Goal: Information Seeking & Learning: Learn about a topic

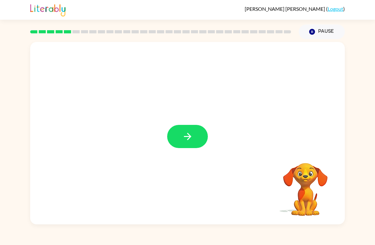
click at [191, 147] on button "button" at bounding box center [187, 136] width 41 height 23
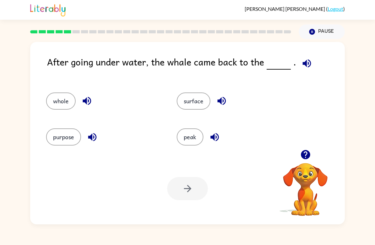
click at [304, 66] on icon "button" at bounding box center [306, 63] width 8 height 8
click at [309, 68] on icon "button" at bounding box center [306, 63] width 11 height 11
click at [201, 104] on button "surface" at bounding box center [194, 100] width 34 height 17
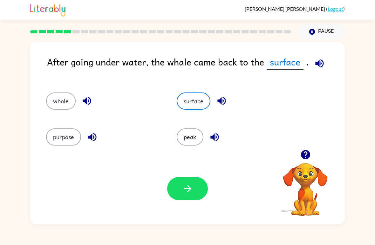
click at [191, 187] on icon "button" at bounding box center [187, 188] width 11 height 11
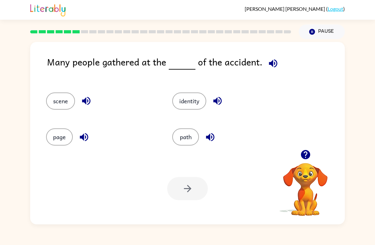
click at [271, 61] on icon "button" at bounding box center [272, 63] width 11 height 11
click at [52, 99] on button "scene" at bounding box center [60, 100] width 29 height 17
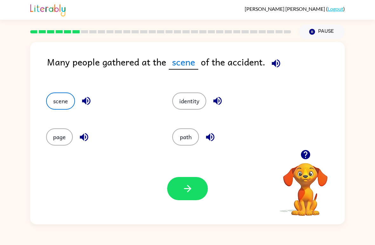
click at [190, 190] on icon "button" at bounding box center [187, 188] width 11 height 11
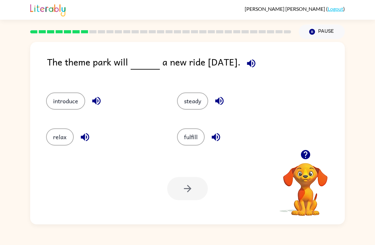
click at [197, 105] on button "steady" at bounding box center [192, 100] width 31 height 17
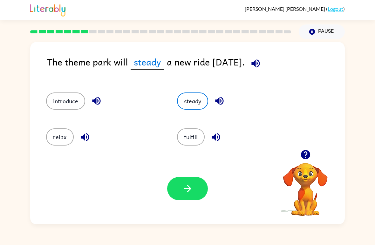
click at [195, 142] on button "fulfill" at bounding box center [191, 136] width 28 height 17
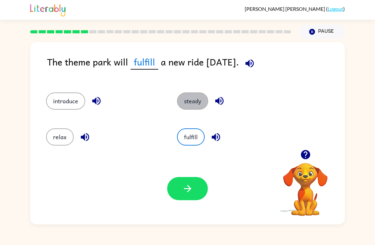
click at [183, 103] on button "steady" at bounding box center [192, 100] width 31 height 17
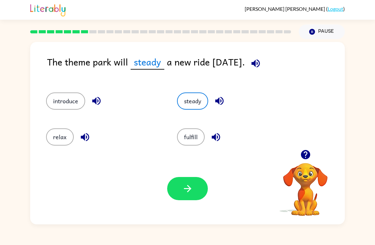
click at [188, 144] on button "fulfill" at bounding box center [191, 136] width 28 height 17
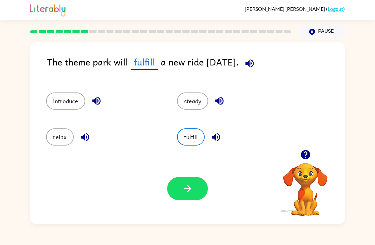
click at [184, 189] on icon "button" at bounding box center [187, 188] width 7 height 7
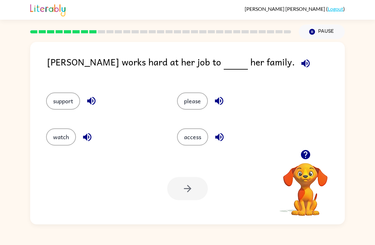
click at [56, 91] on div "support" at bounding box center [99, 98] width 131 height 36
click at [59, 96] on button "support" at bounding box center [63, 100] width 34 height 17
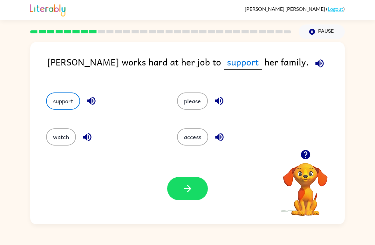
click at [186, 192] on icon "button" at bounding box center [187, 188] width 11 height 11
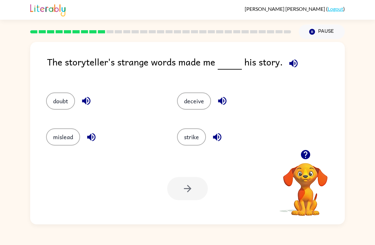
click at [290, 67] on icon "button" at bounding box center [293, 63] width 11 height 11
click at [59, 144] on button "mislead" at bounding box center [63, 136] width 34 height 17
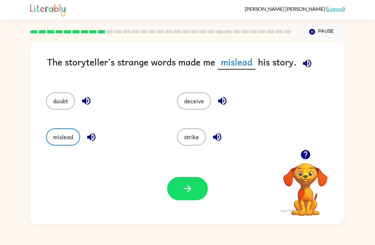
click at [306, 64] on icon "button" at bounding box center [307, 63] width 8 height 8
click at [195, 102] on button "deceive" at bounding box center [194, 100] width 34 height 17
click at [51, 97] on button "doubt" at bounding box center [60, 100] width 29 height 17
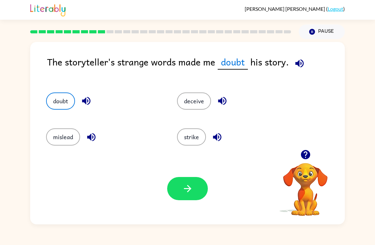
click at [61, 129] on button "mislead" at bounding box center [63, 136] width 34 height 17
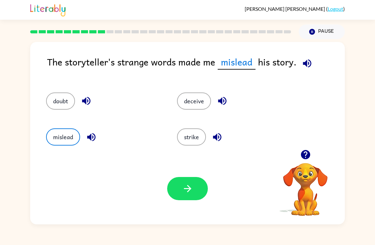
click at [194, 138] on button "strike" at bounding box center [191, 136] width 29 height 17
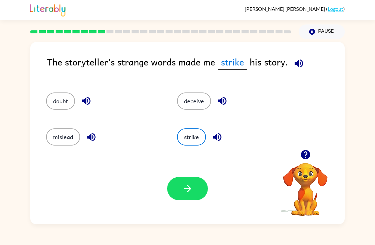
click at [109, 240] on div "[PERSON_NAME] ( Logout ) Pause Pause The storyteller's strange words made me st…" at bounding box center [187, 122] width 375 height 245
click at [261, 244] on div "[PERSON_NAME] ( Logout ) Pause Pause The storyteller's strange words made me st…" at bounding box center [187, 122] width 375 height 245
click at [309, 154] on icon "button" at bounding box center [304, 154] width 9 height 9
click at [309, 154] on video "Your browser must support playing .mp4 files to use Literably. Please try using…" at bounding box center [305, 185] width 64 height 64
click at [306, 161] on button "button" at bounding box center [305, 154] width 16 height 16
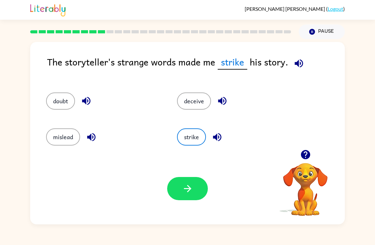
click at [59, 103] on button "doubt" at bounding box center [60, 100] width 29 height 17
click at [197, 107] on button "deceive" at bounding box center [194, 100] width 34 height 17
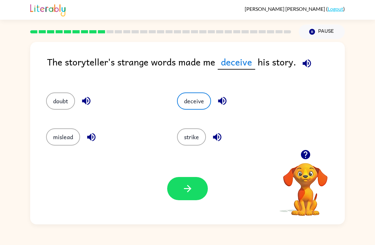
click at [191, 199] on button "button" at bounding box center [187, 188] width 41 height 23
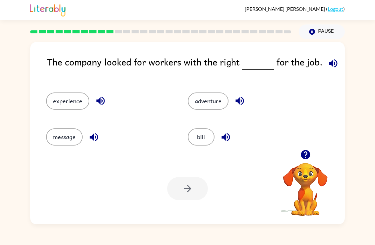
click at [67, 107] on button "experience" at bounding box center [67, 100] width 43 height 17
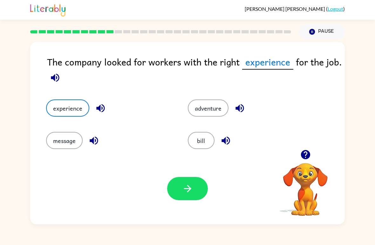
click at [179, 192] on button "button" at bounding box center [187, 188] width 41 height 23
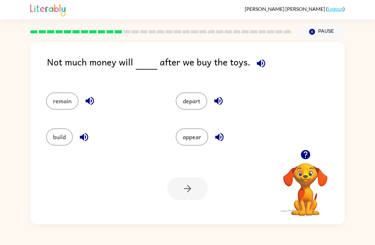
click at [186, 94] on button "depart" at bounding box center [191, 100] width 31 height 17
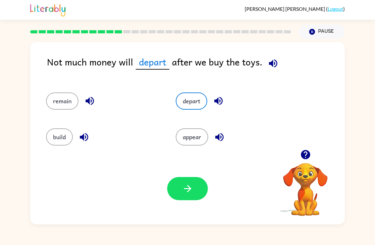
click at [188, 186] on icon "button" at bounding box center [187, 188] width 7 height 7
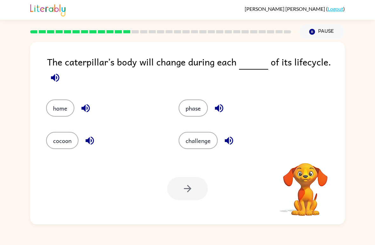
click at [198, 185] on div at bounding box center [187, 188] width 41 height 23
click at [186, 148] on button "challenge" at bounding box center [198, 140] width 39 height 17
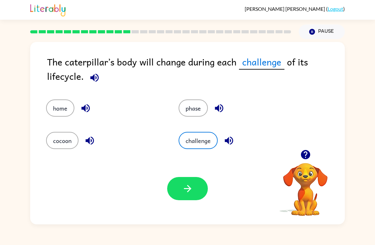
click at [58, 115] on button "home" at bounding box center [60, 107] width 28 height 17
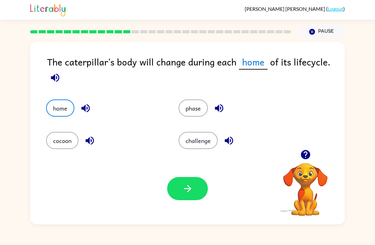
click at [199, 193] on button "button" at bounding box center [187, 188] width 41 height 23
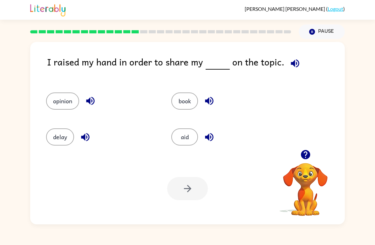
click at [189, 104] on button "book" at bounding box center [184, 100] width 27 height 17
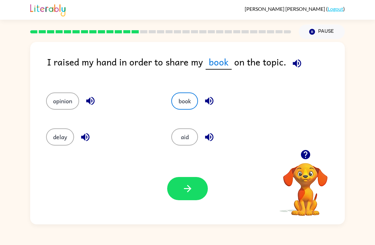
click at [50, 107] on button "opinion" at bounding box center [62, 100] width 33 height 17
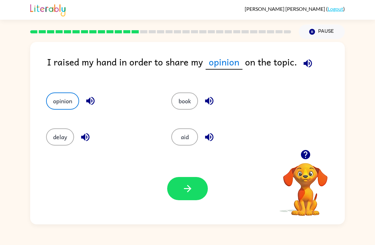
click at [189, 190] on icon "button" at bounding box center [187, 188] width 7 height 7
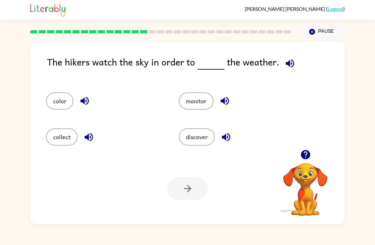
click at [196, 145] on button "discover" at bounding box center [197, 136] width 36 height 17
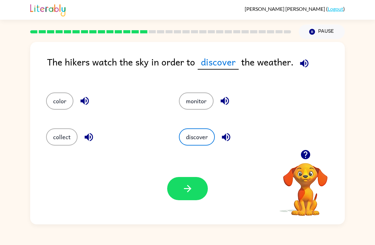
click at [176, 190] on button "button" at bounding box center [187, 188] width 41 height 23
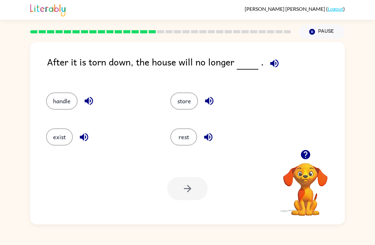
click at [70, 141] on button "exist" at bounding box center [59, 136] width 27 height 17
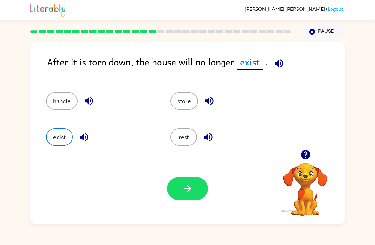
click at [190, 195] on button "button" at bounding box center [187, 188] width 41 height 23
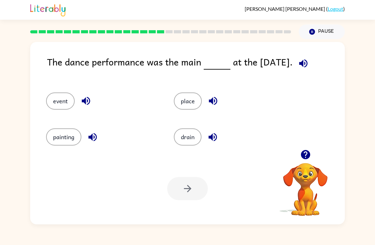
click at [299, 158] on button "button" at bounding box center [305, 154] width 16 height 16
click at [307, 168] on video "Your browser must support playing .mp4 files to use Literably. Please try using…" at bounding box center [305, 185] width 64 height 64
click at [307, 161] on button "button" at bounding box center [305, 154] width 16 height 16
click at [55, 106] on button "event" at bounding box center [60, 100] width 29 height 17
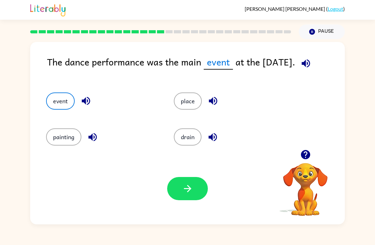
click at [197, 193] on button "button" at bounding box center [187, 188] width 41 height 23
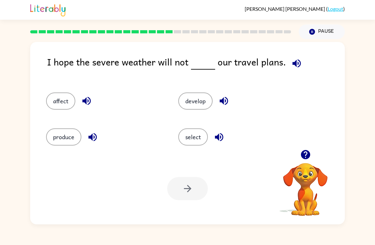
click at [312, 159] on button "button" at bounding box center [305, 154] width 16 height 16
click at [129, 105] on div "affect" at bounding box center [105, 100] width 118 height 17
click at [303, 162] on button "button" at bounding box center [305, 154] width 16 height 16
click at [61, 105] on button "affect" at bounding box center [60, 100] width 29 height 17
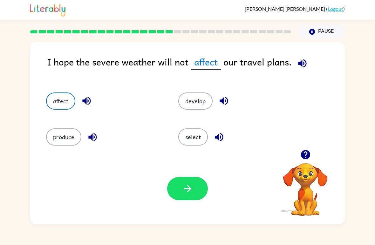
click at [302, 161] on button "button" at bounding box center [305, 154] width 16 height 16
click at [184, 186] on icon "button" at bounding box center [187, 188] width 11 height 11
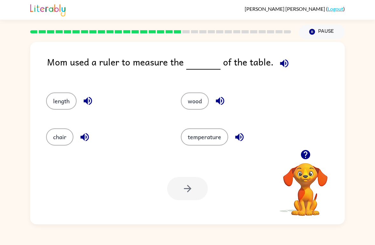
click at [54, 109] on button "length" at bounding box center [61, 100] width 30 height 17
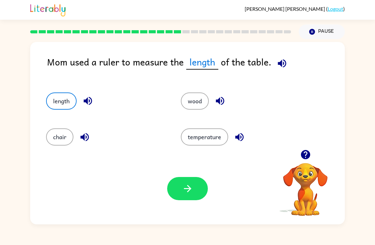
click at [205, 108] on button "wood" at bounding box center [195, 100] width 28 height 17
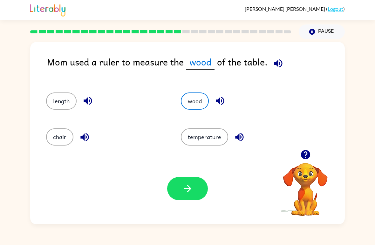
click at [68, 108] on button "length" at bounding box center [61, 100] width 30 height 17
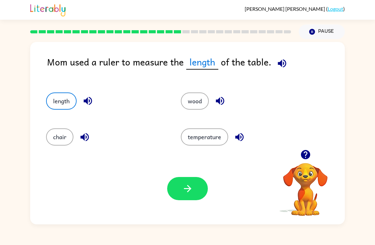
click at [194, 103] on button "wood" at bounding box center [195, 100] width 28 height 17
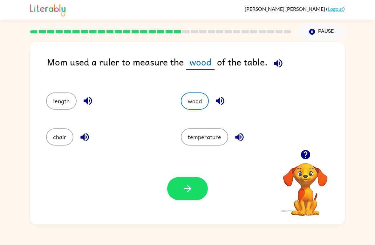
click at [173, 192] on button "button" at bounding box center [187, 188] width 41 height 23
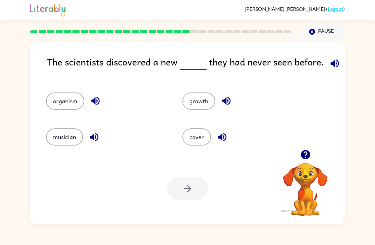
click at [307, 160] on icon "button" at bounding box center [305, 154] width 11 height 11
click at [374, 179] on div "The scientists discovered a new they had never seen before. organism growth mus…" at bounding box center [187, 131] width 375 height 185
click at [200, 108] on button "growth" at bounding box center [198, 100] width 33 height 17
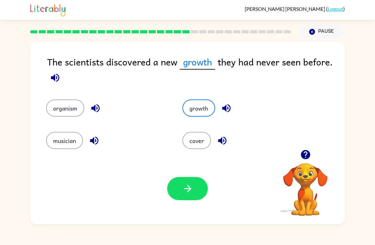
click at [56, 133] on button "musician" at bounding box center [64, 140] width 37 height 17
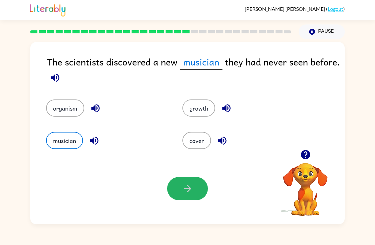
click at [181, 196] on button "button" at bounding box center [187, 188] width 41 height 23
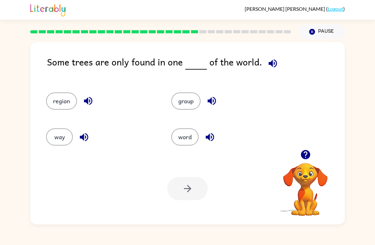
click at [195, 97] on button "group" at bounding box center [185, 100] width 29 height 17
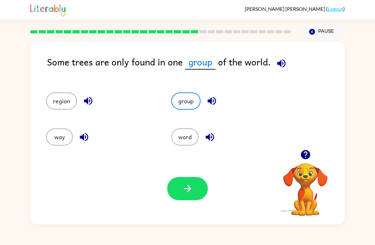
click at [51, 102] on button "region" at bounding box center [61, 100] width 31 height 17
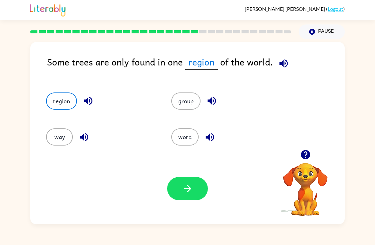
click at [64, 135] on button "way" at bounding box center [59, 136] width 27 height 17
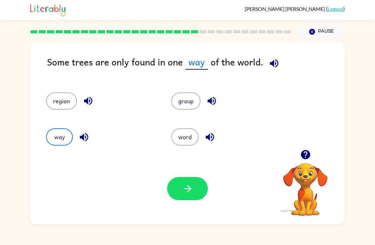
click at [180, 191] on button "button" at bounding box center [187, 188] width 41 height 23
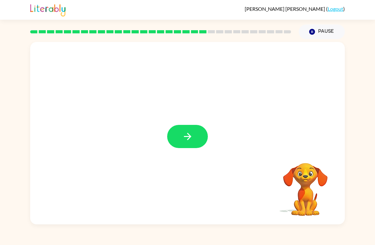
click at [197, 134] on button "button" at bounding box center [187, 136] width 41 height 23
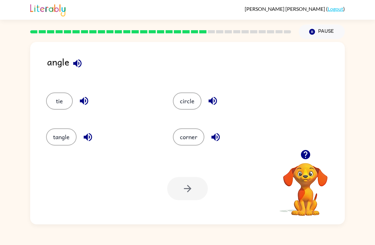
click at [57, 133] on button "tangle" at bounding box center [61, 136] width 30 height 17
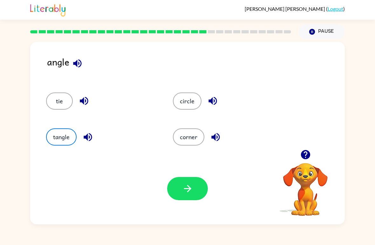
click at [60, 102] on button "tie" at bounding box center [59, 100] width 27 height 17
click at [183, 99] on button "circle" at bounding box center [187, 100] width 29 height 17
click at [51, 140] on button "tangle" at bounding box center [61, 136] width 30 height 17
click at [190, 179] on button "button" at bounding box center [187, 188] width 41 height 23
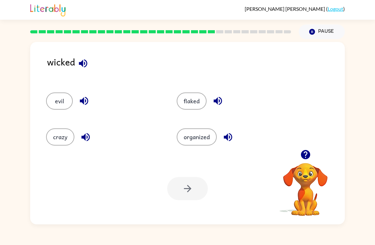
click at [76, 63] on button "button" at bounding box center [83, 63] width 16 height 16
click at [80, 64] on icon "button" at bounding box center [83, 63] width 8 height 8
click at [78, 64] on icon "button" at bounding box center [83, 63] width 11 height 11
click at [189, 103] on button "flaked" at bounding box center [192, 100] width 30 height 17
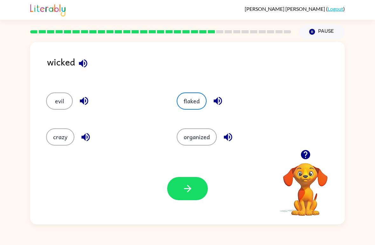
click at [186, 199] on button "button" at bounding box center [187, 188] width 41 height 23
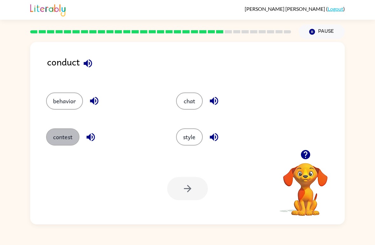
click at [51, 134] on button "contest" at bounding box center [62, 136] width 33 height 17
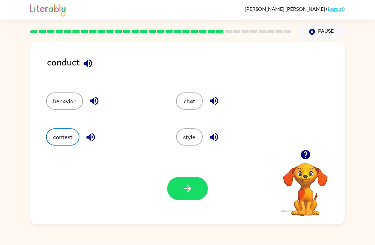
click at [194, 198] on button "button" at bounding box center [187, 188] width 41 height 23
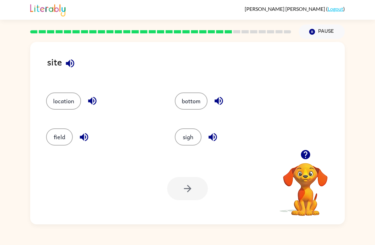
click at [186, 138] on button "sigh" at bounding box center [188, 136] width 27 height 17
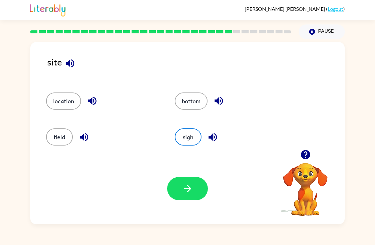
click at [180, 192] on button "button" at bounding box center [187, 188] width 41 height 23
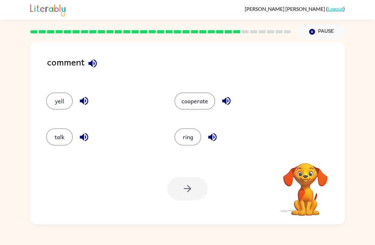
click at [197, 109] on button "cooperate" at bounding box center [194, 100] width 41 height 17
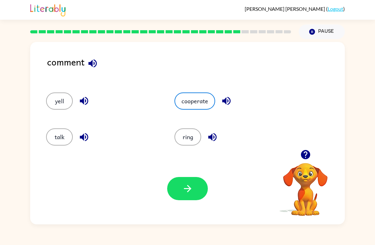
click at [199, 207] on div "Your browser must support playing .mp4 files to use Literably. Please try using…" at bounding box center [187, 188] width 314 height 71
click at [197, 193] on button "button" at bounding box center [187, 188] width 41 height 23
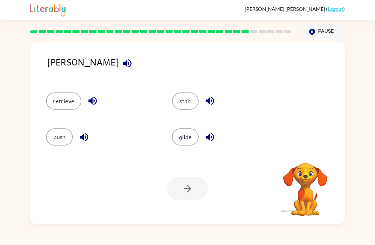
click at [194, 189] on div at bounding box center [187, 188] width 41 height 23
click at [54, 137] on button "push" at bounding box center [59, 136] width 27 height 17
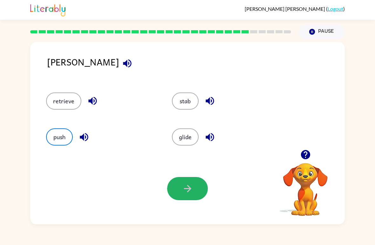
click at [199, 192] on button "button" at bounding box center [187, 188] width 41 height 23
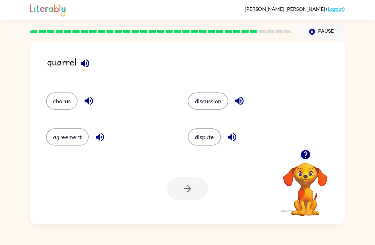
click at [78, 143] on button "agreement" at bounding box center [67, 136] width 43 height 17
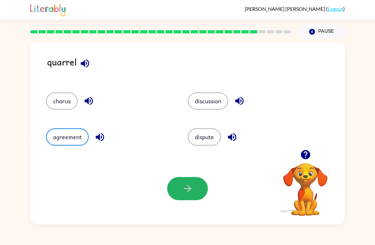
click at [190, 183] on button "button" at bounding box center [187, 188] width 41 height 23
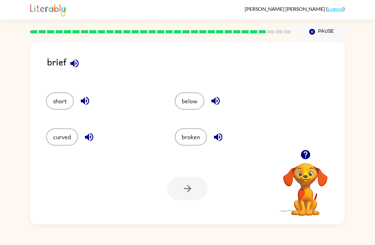
click at [198, 136] on button "broken" at bounding box center [191, 136] width 32 height 17
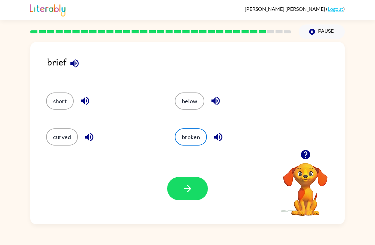
click at [204, 191] on button "button" at bounding box center [187, 188] width 41 height 23
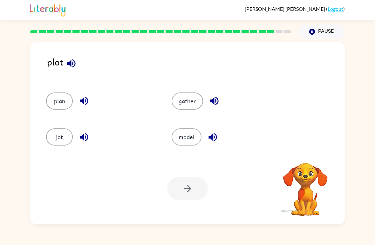
click at [52, 105] on button "plan" at bounding box center [59, 100] width 27 height 17
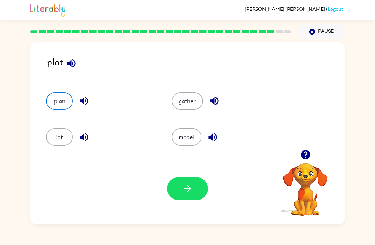
click at [181, 191] on button "button" at bounding box center [187, 188] width 41 height 23
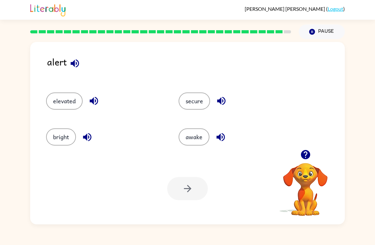
click at [172, 132] on div "awake" at bounding box center [232, 134] width 132 height 36
click at [184, 137] on button "awake" at bounding box center [194, 136] width 31 height 17
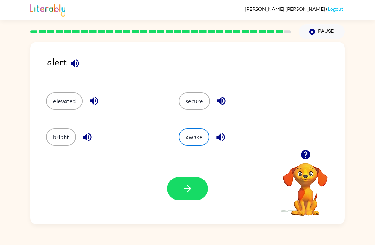
click at [183, 188] on icon "button" at bounding box center [187, 188] width 11 height 11
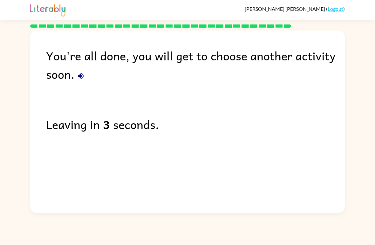
click at [58, 78] on div "You're all done, you will get to choose another activity soon." at bounding box center [195, 64] width 299 height 37
